Goal: Use online tool/utility: Utilize a website feature to perform a specific function

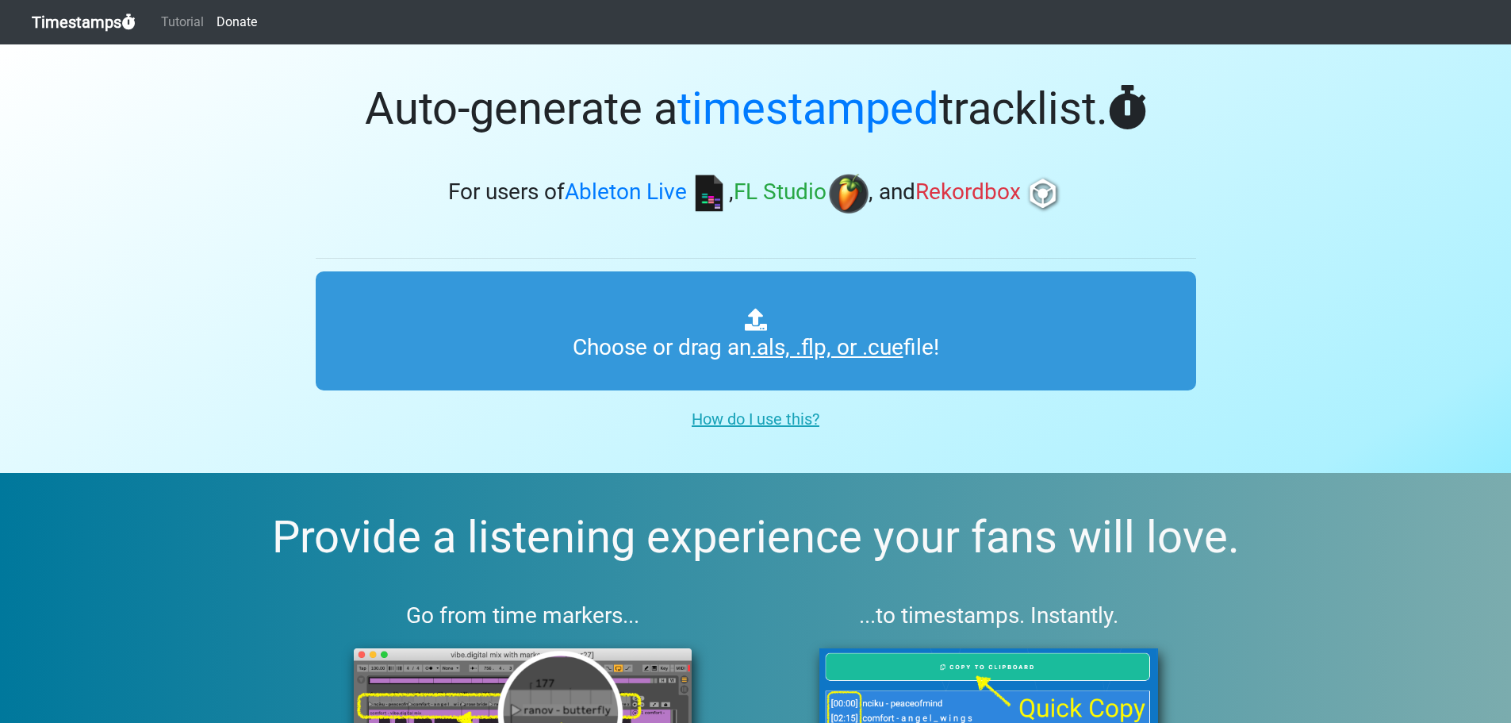
type input "C:\fakepath\01 Dj Lyxa - Uplifting Trance Vol 72 PARTE 1.cue"
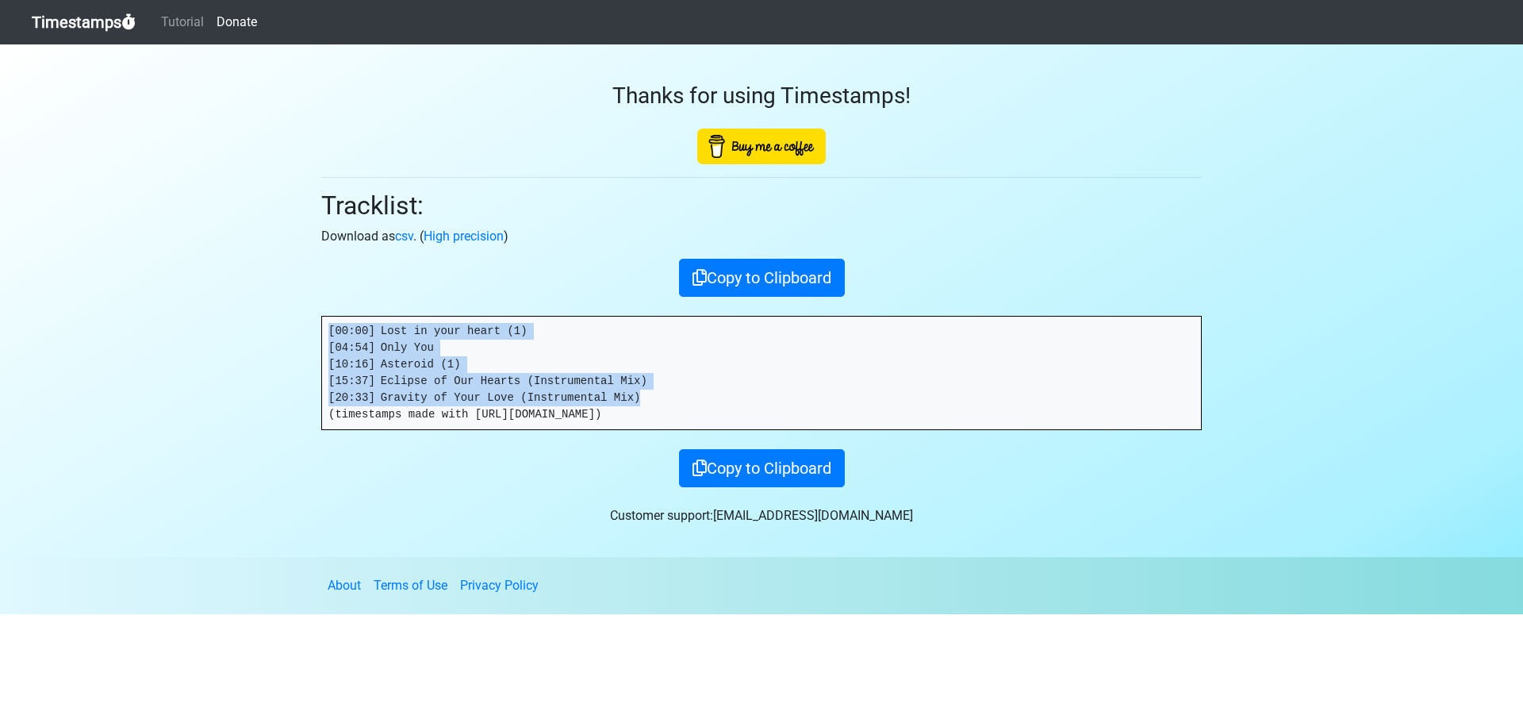
drag, startPoint x: 620, startPoint y: 401, endPoint x: 302, endPoint y: 324, distance: 327.3
click at [302, 324] on section "Thanks for using Timestamps! Tracklist: Download as csv . ( High precision ) Co…" at bounding box center [761, 300] width 1523 height 512
copy pre "[00:00] Lost in your heart (1) [04:54] Only You [10:16] Asteroid (1) [15:37] Ec…"
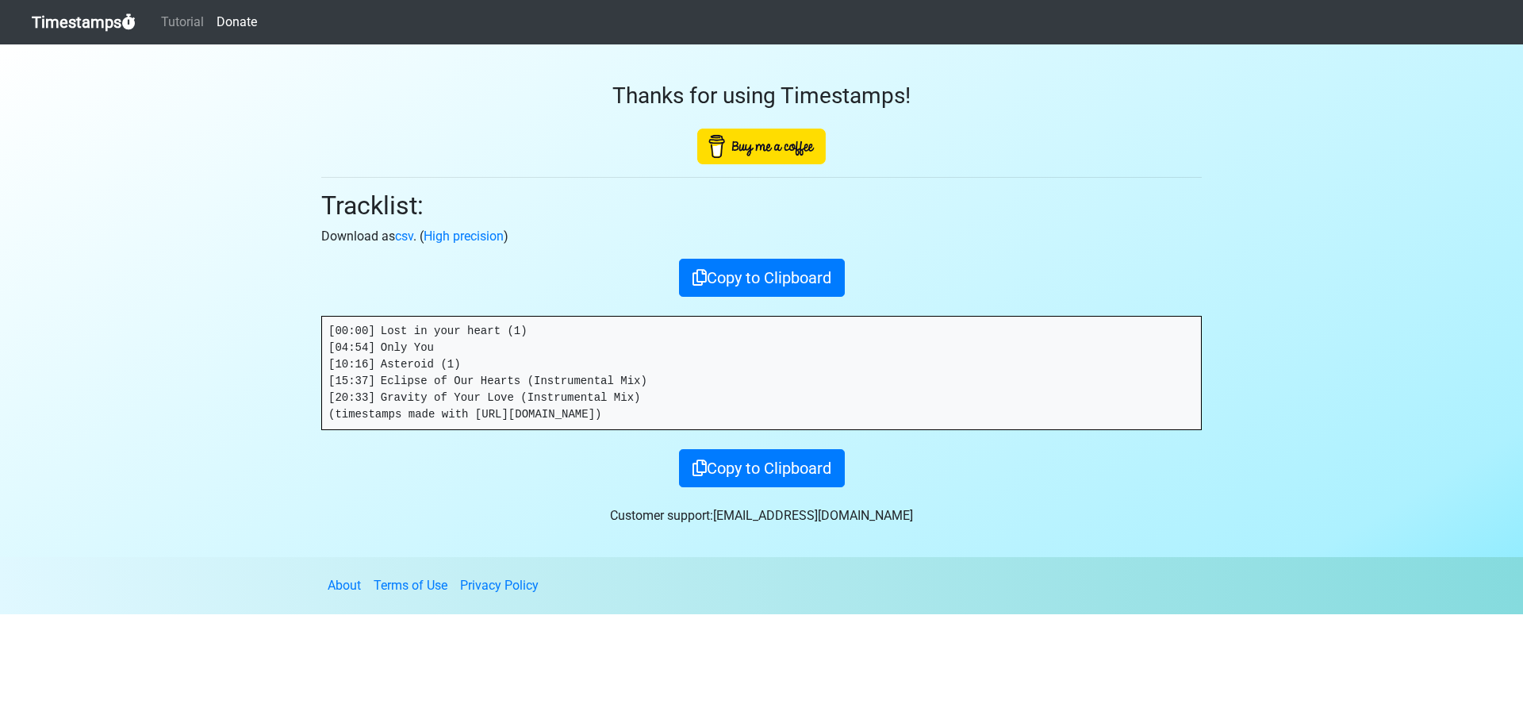
click at [1005, 181] on div "Thanks for using Timestamps! Tracklist: Download as csv . ( High precision ) Co…" at bounding box center [761, 265] width 904 height 443
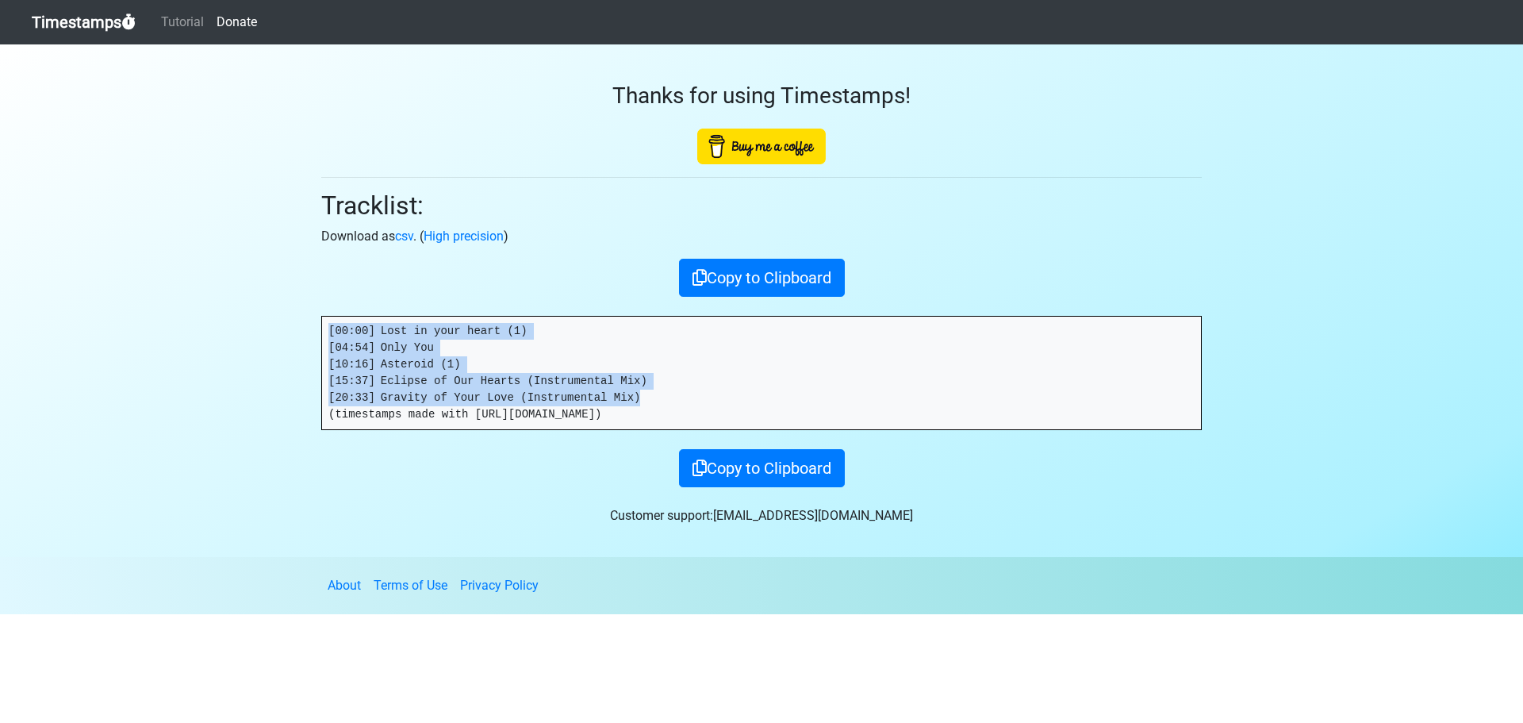
drag, startPoint x: 626, startPoint y: 399, endPoint x: 255, endPoint y: 312, distance: 381.3
click at [255, 312] on section "Thanks for using Timestamps! Tracklist: Download as csv . ( High precision ) Co…" at bounding box center [761, 300] width 1523 height 512
copy pre "[00:00] Lost in your heart (1) [04:54] Only You [10:16] Asteroid (1) [15:37] Ec…"
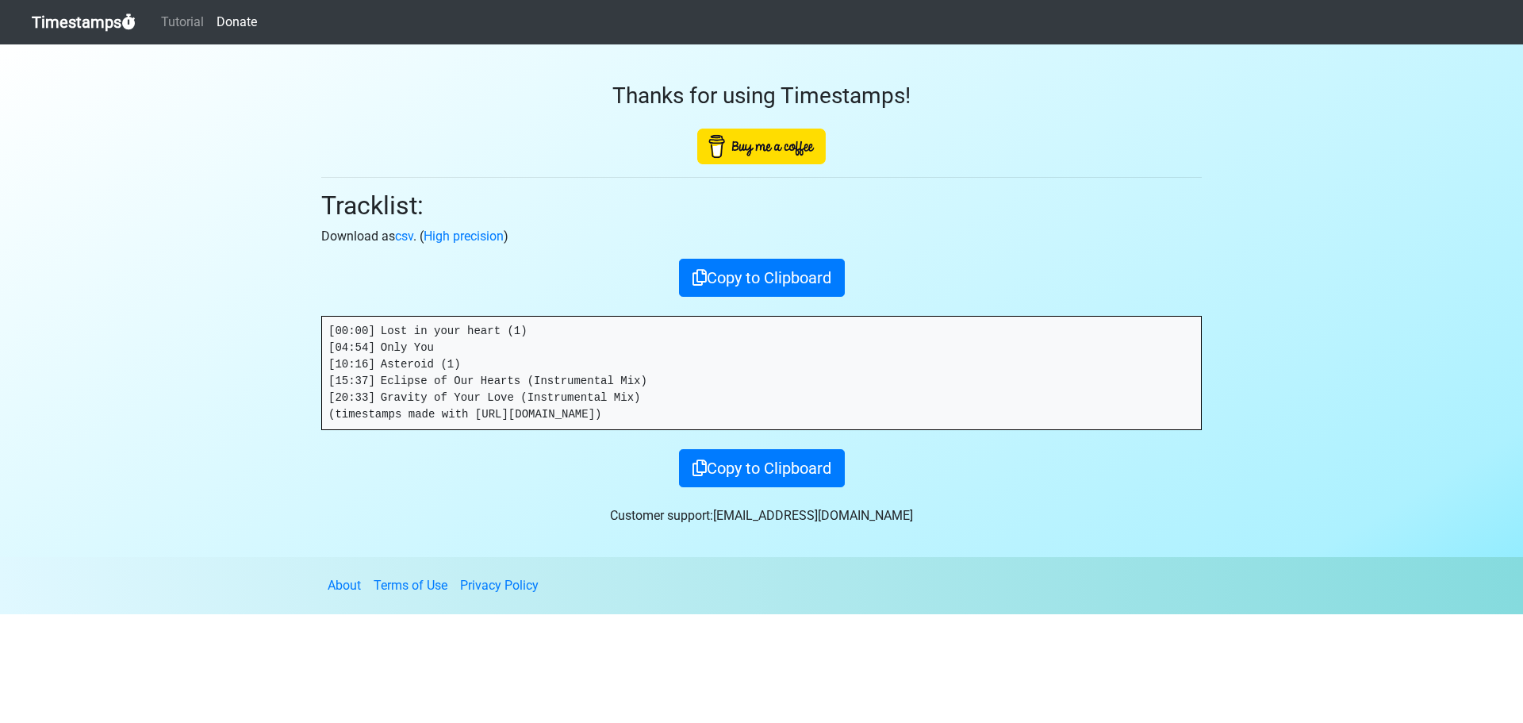
click at [1158, 289] on div "Copy to Clipboard" at bounding box center [761, 278] width 880 height 38
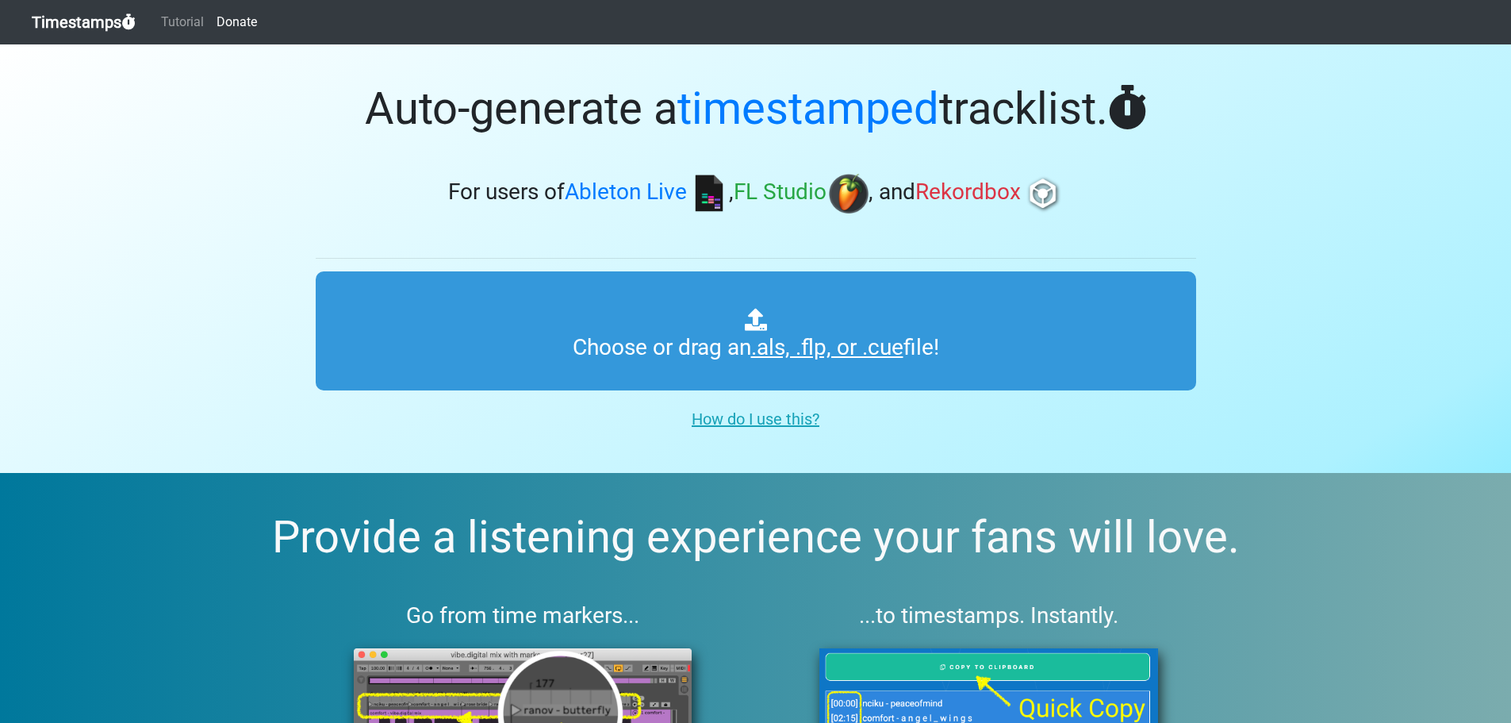
type input "C:\fakepath\01 Uplifting Trance vol 72 parte 2.cue"
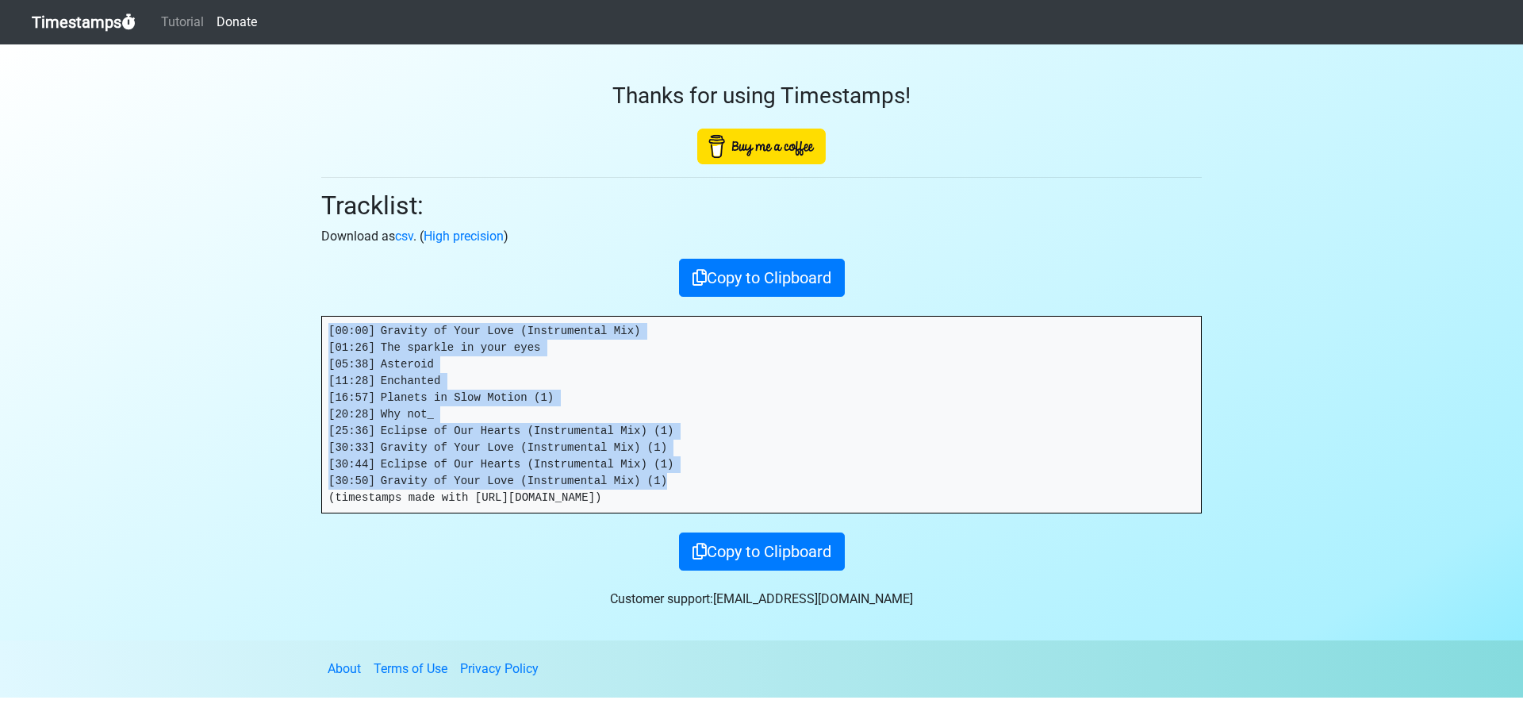
drag, startPoint x: 646, startPoint y: 481, endPoint x: 305, endPoint y: 316, distance: 378.9
click at [305, 316] on section "Thanks for using Timestamps! Tracklist: Download as csv . ( High precision ) Co…" at bounding box center [761, 342] width 1523 height 596
copy pre "[00:00] Gravity of Your Love (Instrumental Mix) [01:26] The sparkle in your eye…"
